Goal: Unclear

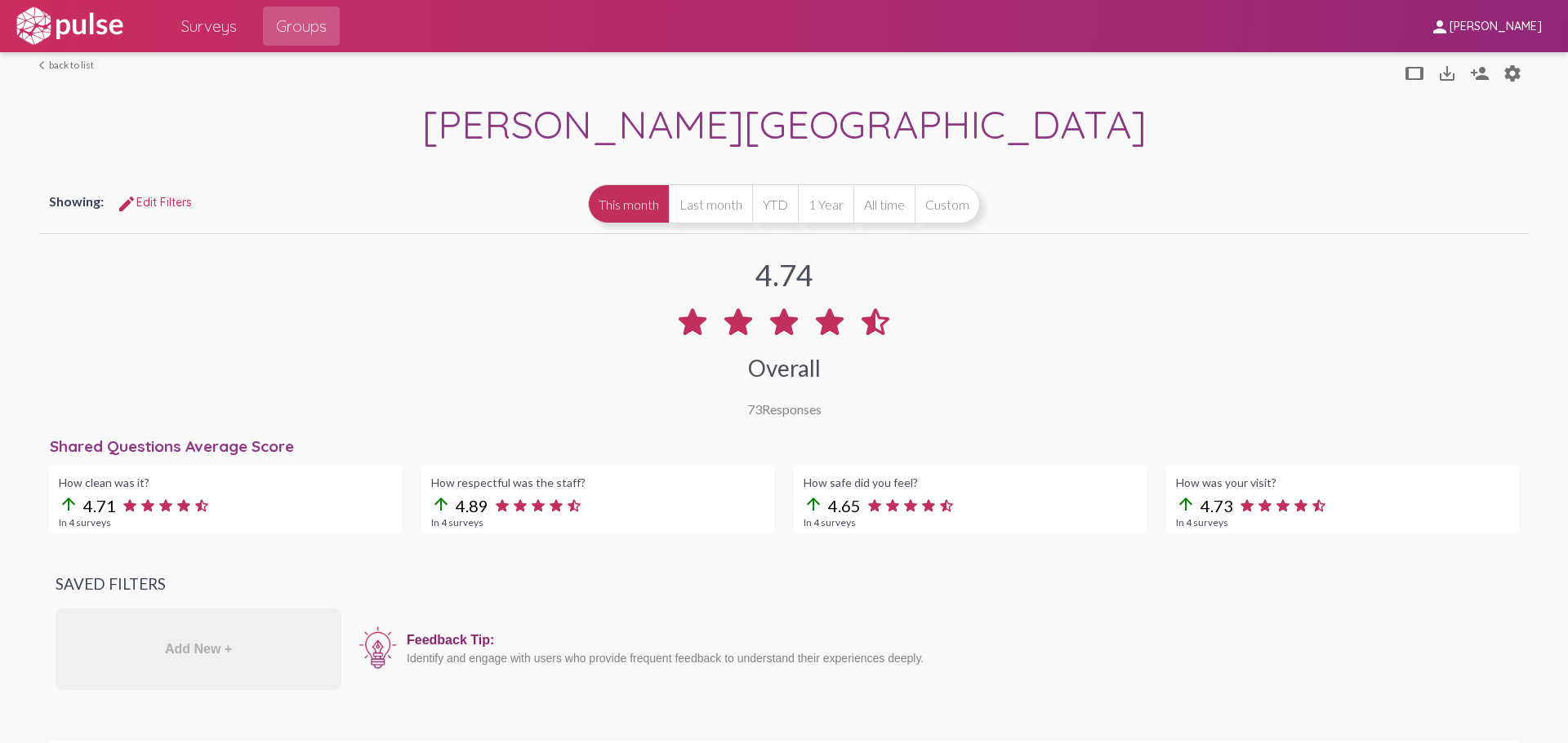
scroll to position [1469, 0]
